Goal: Transaction & Acquisition: Purchase product/service

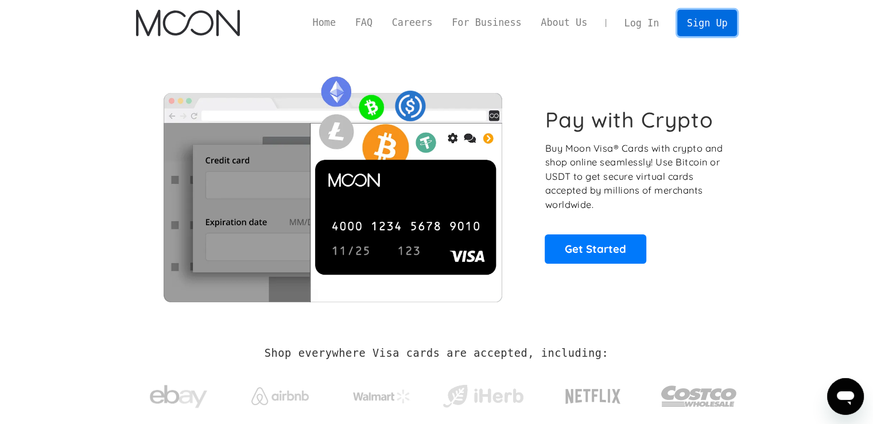
click at [721, 20] on link "Sign Up" at bounding box center [707, 23] width 60 height 26
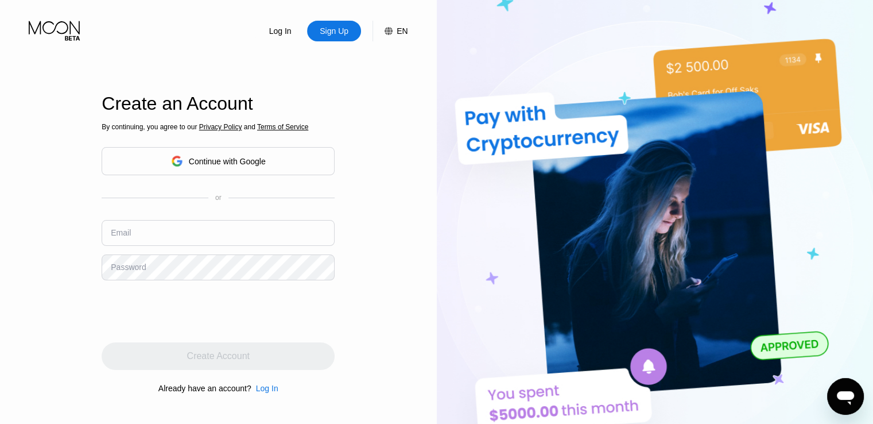
click at [240, 164] on div "Continue with Google" at bounding box center [227, 161] width 77 height 9
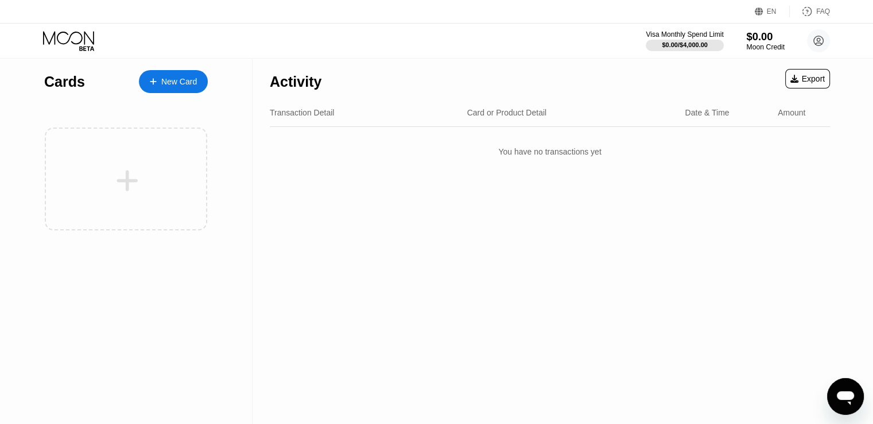
click at [760, 48] on div "Moon Credit" at bounding box center [765, 47] width 38 height 8
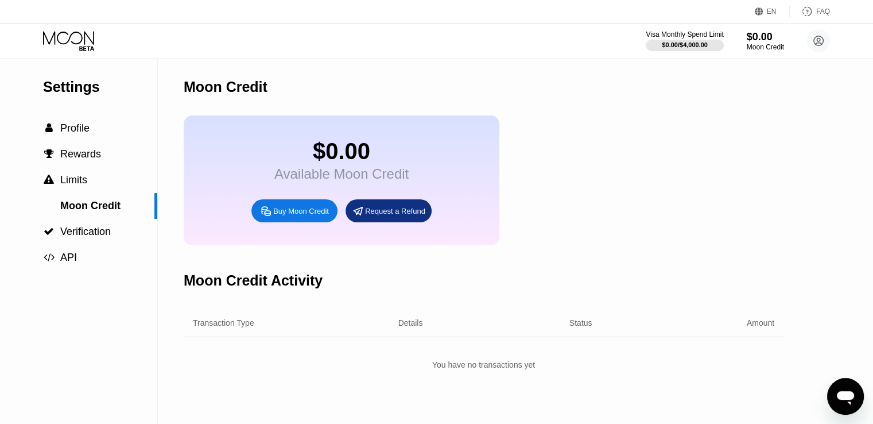
click at [308, 216] on div "Buy Moon Credit" at bounding box center [301, 211] width 56 height 10
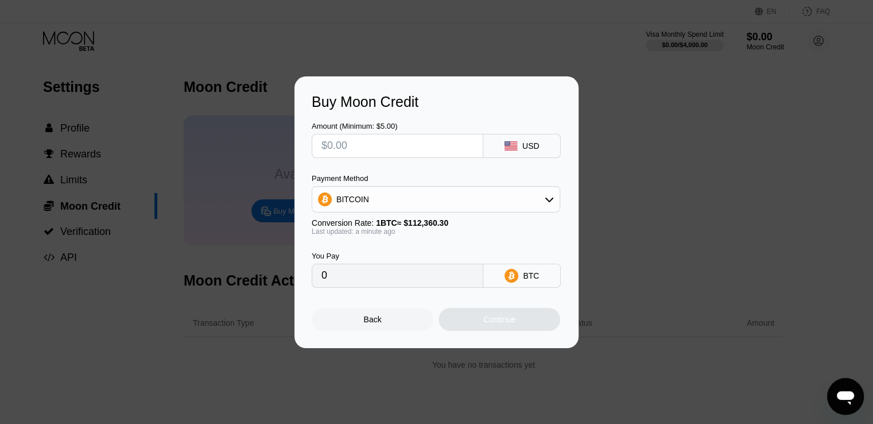
click at [388, 235] on div "Last updated: a minute ago" at bounding box center [436, 231] width 249 height 8
drag, startPoint x: 388, startPoint y: 235, endPoint x: 328, endPoint y: 233, distance: 59.7
click at [328, 233] on div "Last updated: a minute ago" at bounding box center [436, 231] width 249 height 8
